Goal: Task Accomplishment & Management: Use online tool/utility

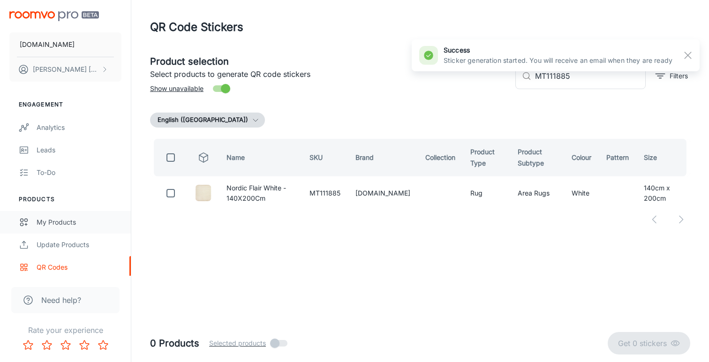
click at [53, 221] on div "My Products" at bounding box center [79, 222] width 85 height 10
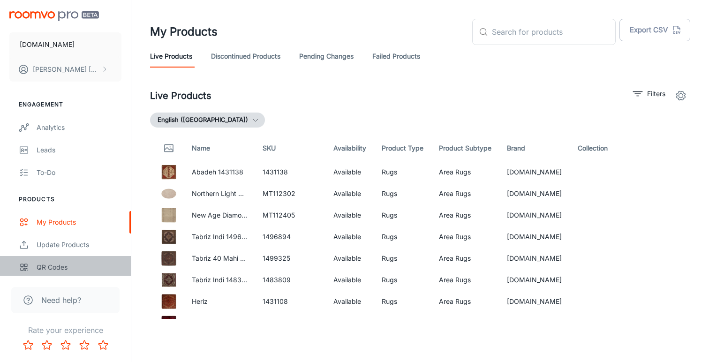
click at [47, 264] on div "QR Codes" at bounding box center [79, 267] width 85 height 10
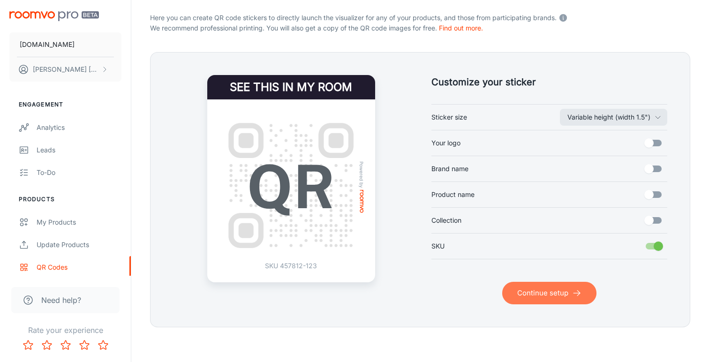
click at [543, 295] on button "Continue setup" at bounding box center [550, 293] width 94 height 23
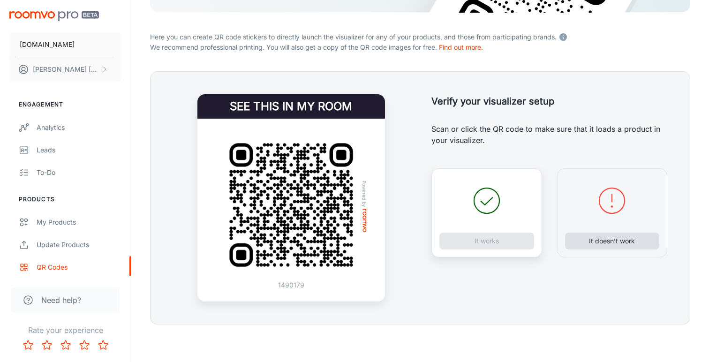
scroll to position [163, 0]
click at [587, 244] on button "It doesn’t work" at bounding box center [612, 241] width 95 height 17
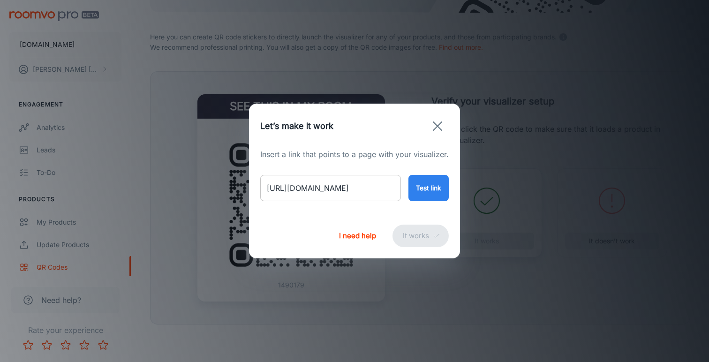
click at [353, 189] on input "[URL][DOMAIN_NAME]" at bounding box center [330, 188] width 141 height 26
paste input "nordic-touch-oac-2-grey-mix?variant=46706466816306"
type input "[URL][DOMAIN_NAME]"
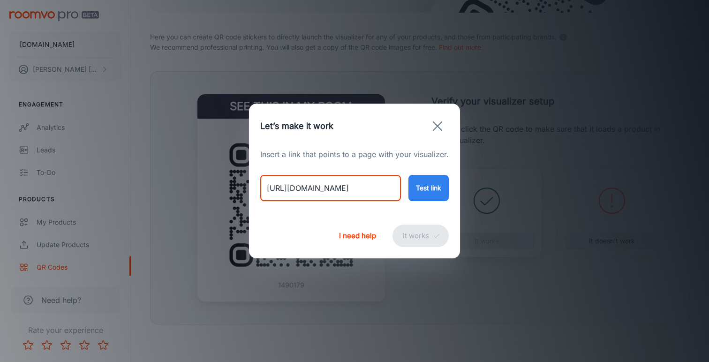
click at [430, 190] on button "Test link" at bounding box center [429, 188] width 40 height 26
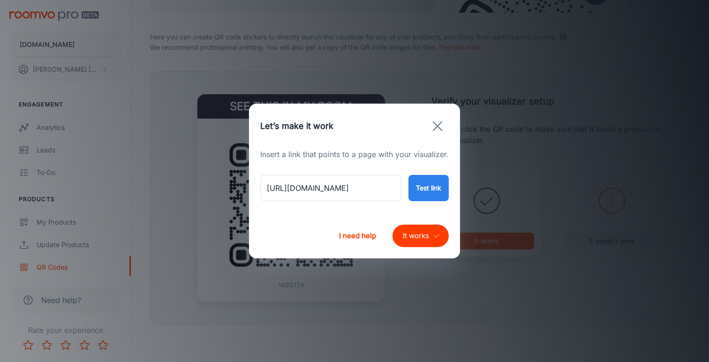
click at [411, 238] on button "It works" at bounding box center [421, 236] width 56 height 23
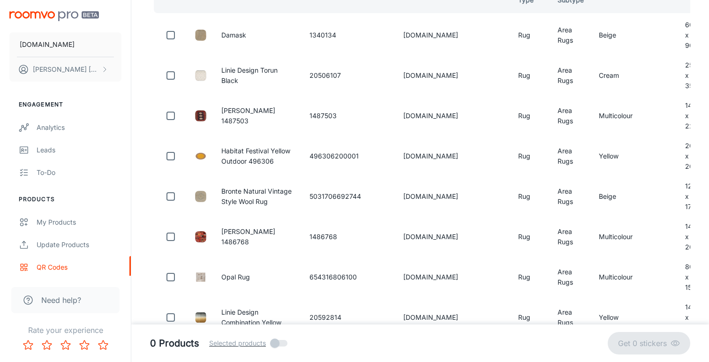
scroll to position [46, 0]
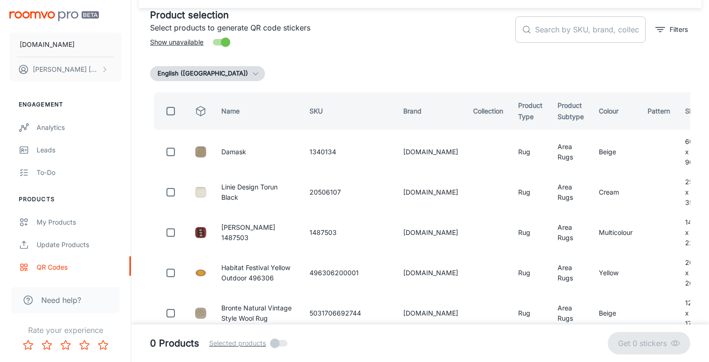
click at [562, 30] on input "text" at bounding box center [590, 29] width 111 height 26
click at [548, 27] on input "text" at bounding box center [590, 29] width 111 height 26
paste input "MT111880"
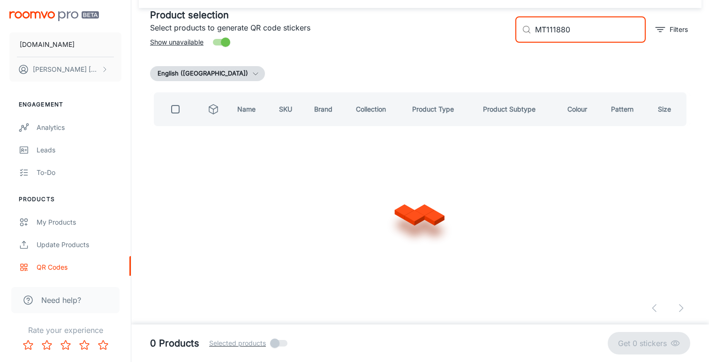
scroll to position [0, 0]
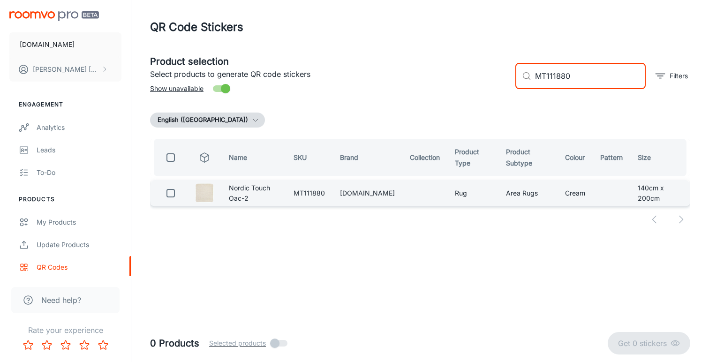
type input "MT111880"
click at [170, 190] on input "checkbox" at bounding box center [170, 193] width 19 height 19
checkbox input "true"
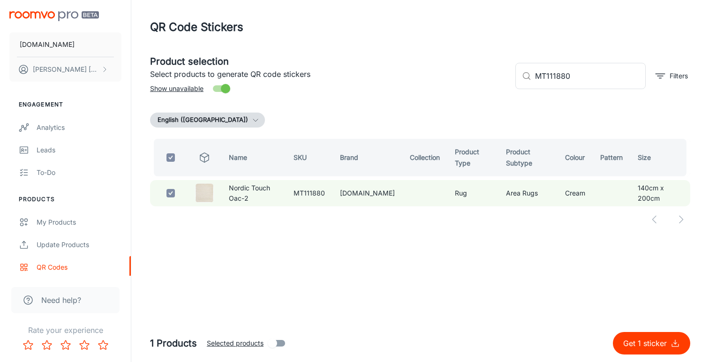
click at [639, 342] on p "Get 1 sticker" at bounding box center [647, 343] width 47 height 11
checkbox input "false"
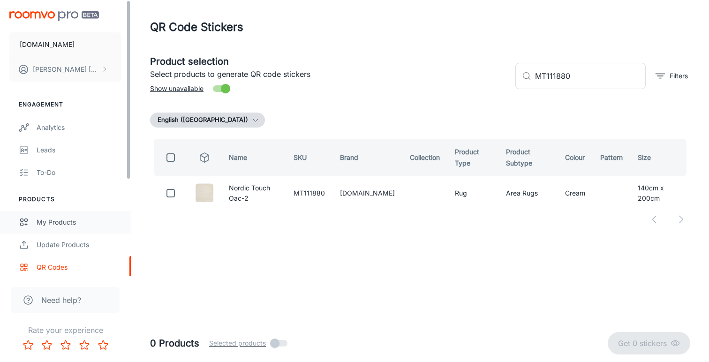
click at [59, 220] on div "My Products" at bounding box center [79, 222] width 85 height 10
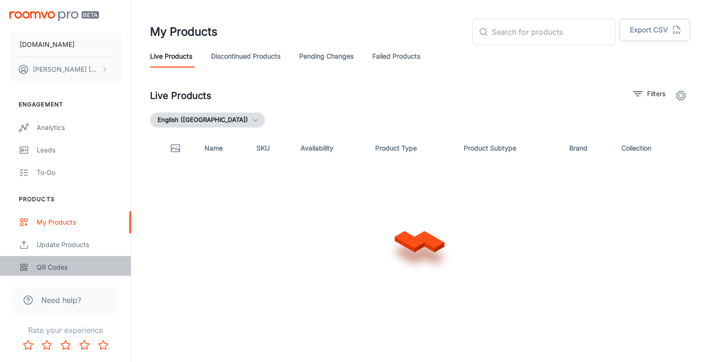
click at [60, 267] on div "QR Codes" at bounding box center [79, 267] width 85 height 10
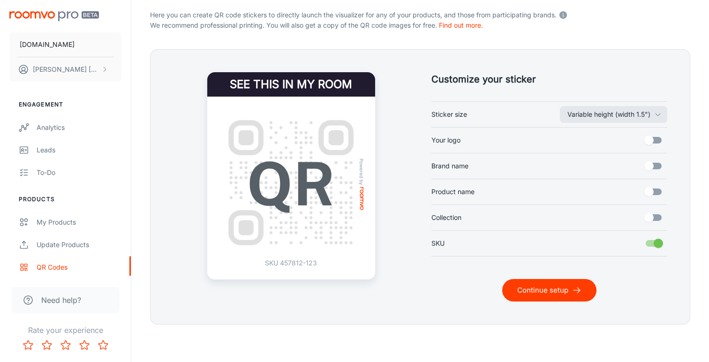
click at [548, 289] on button "Continue setup" at bounding box center [550, 290] width 94 height 23
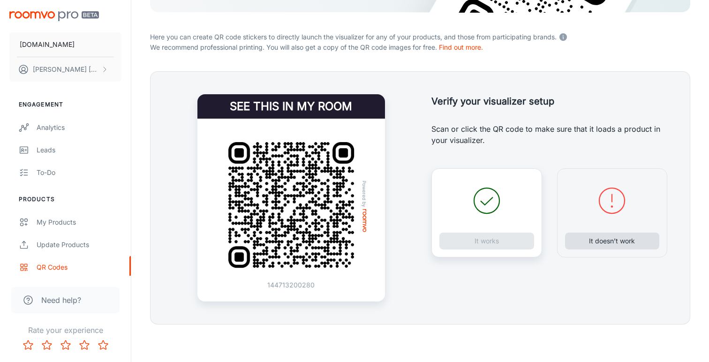
scroll to position [163, 0]
click at [595, 238] on button "It doesn’t work" at bounding box center [612, 241] width 95 height 17
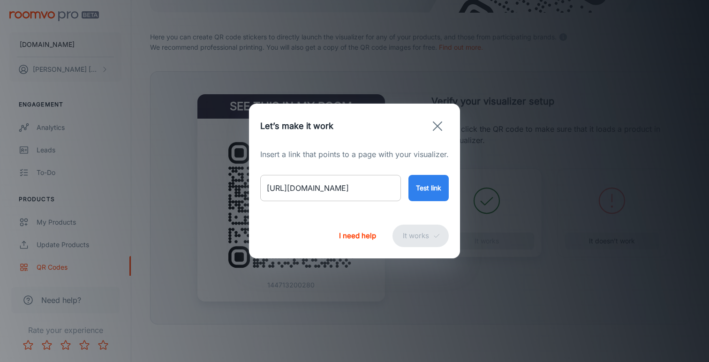
click at [364, 193] on input "[URL][DOMAIN_NAME]" at bounding box center [330, 188] width 141 height 26
paste input "folia-stone-38301?variant=46706180260146"
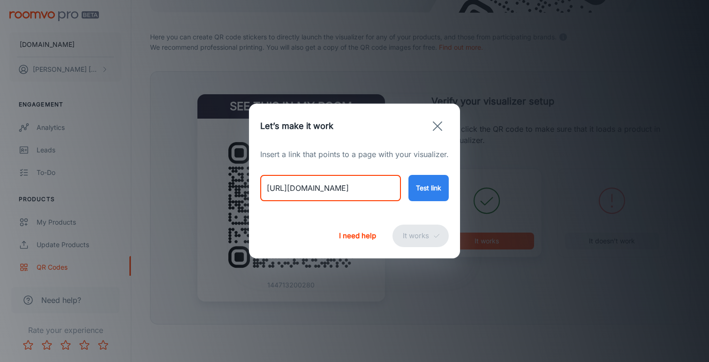
type input "[URL][DOMAIN_NAME]"
click at [434, 190] on button "Test link" at bounding box center [429, 188] width 40 height 26
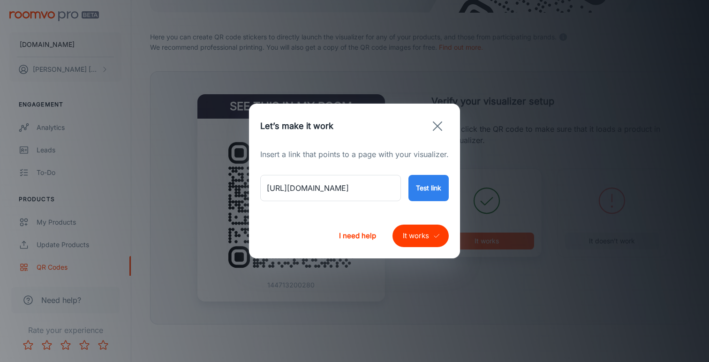
click at [421, 235] on button "It works" at bounding box center [421, 236] width 56 height 23
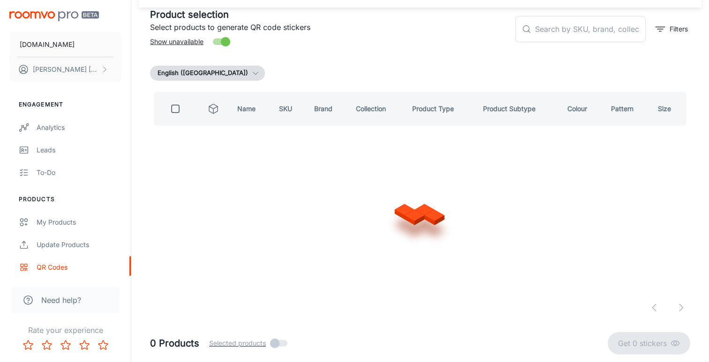
scroll to position [46, 0]
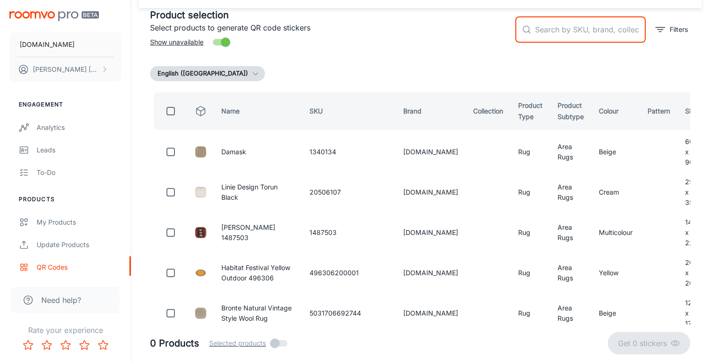
click at [555, 27] on input "text" at bounding box center [590, 29] width 111 height 26
paste input "38301120180"
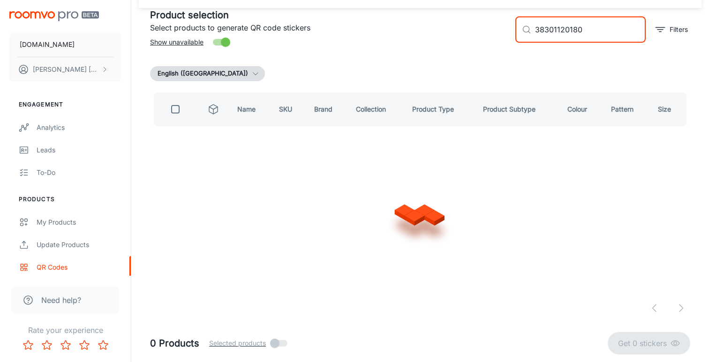
type input "38301120180"
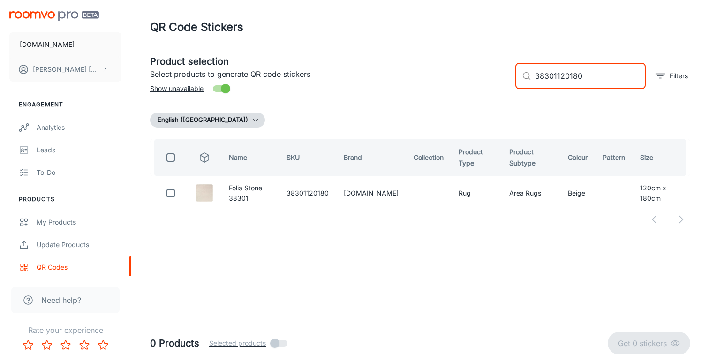
scroll to position [0, 0]
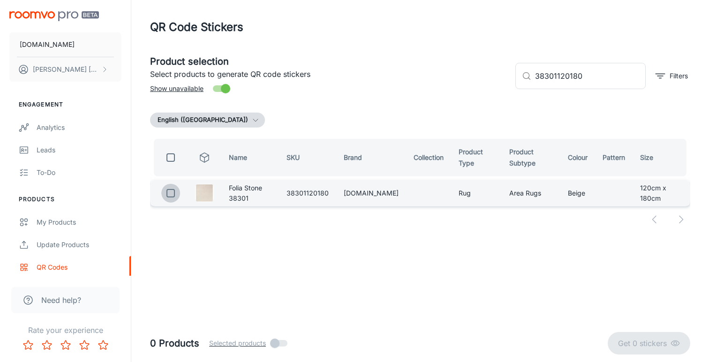
click at [166, 192] on input "checkbox" at bounding box center [170, 193] width 19 height 19
checkbox input "true"
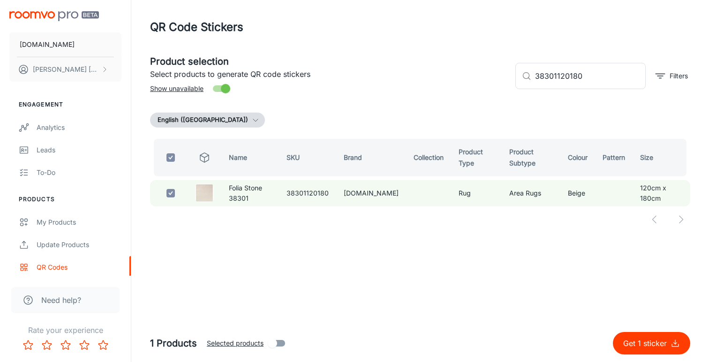
click at [633, 341] on p "Get 1 sticker" at bounding box center [647, 343] width 47 height 11
checkbox input "false"
